Goal: Task Accomplishment & Management: Manage account settings

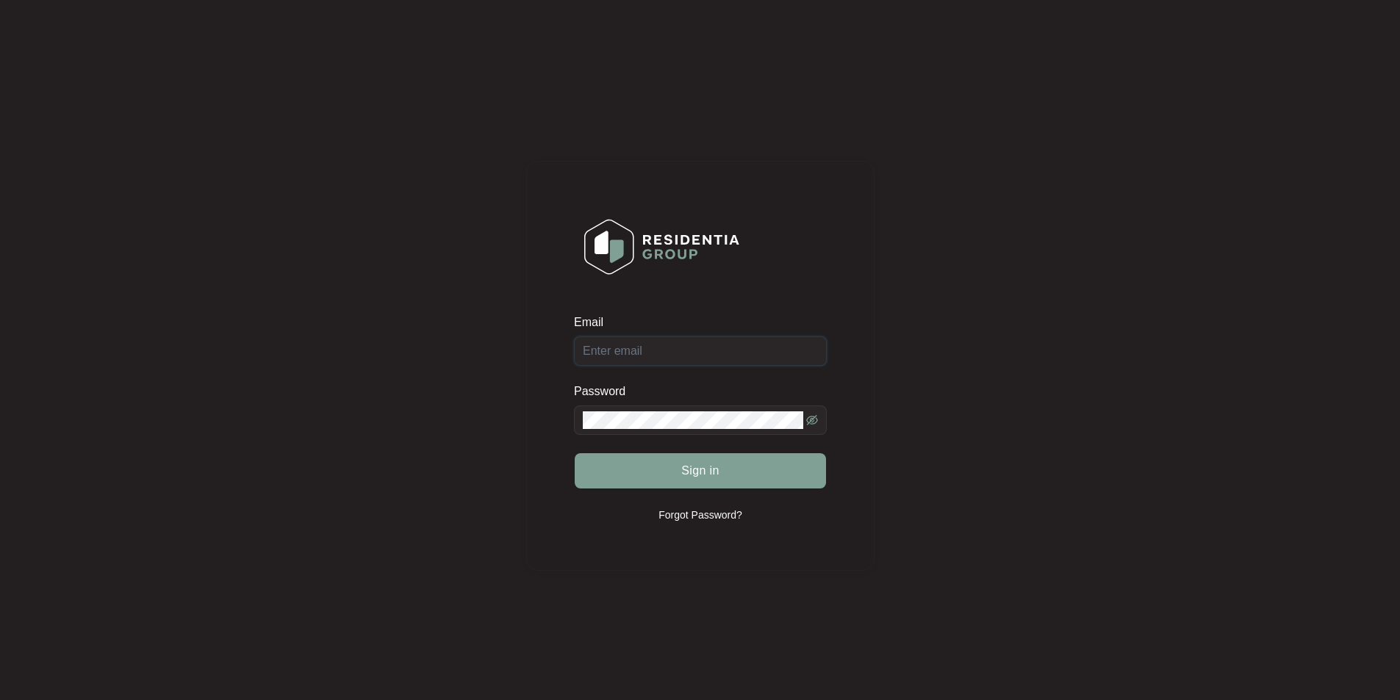
click at [659, 351] on input "Email" at bounding box center [700, 351] width 253 height 29
type input "[EMAIL_ADDRESS][DOMAIN_NAME]"
click at [575, 453] on button "Sign in" at bounding box center [700, 470] width 251 height 35
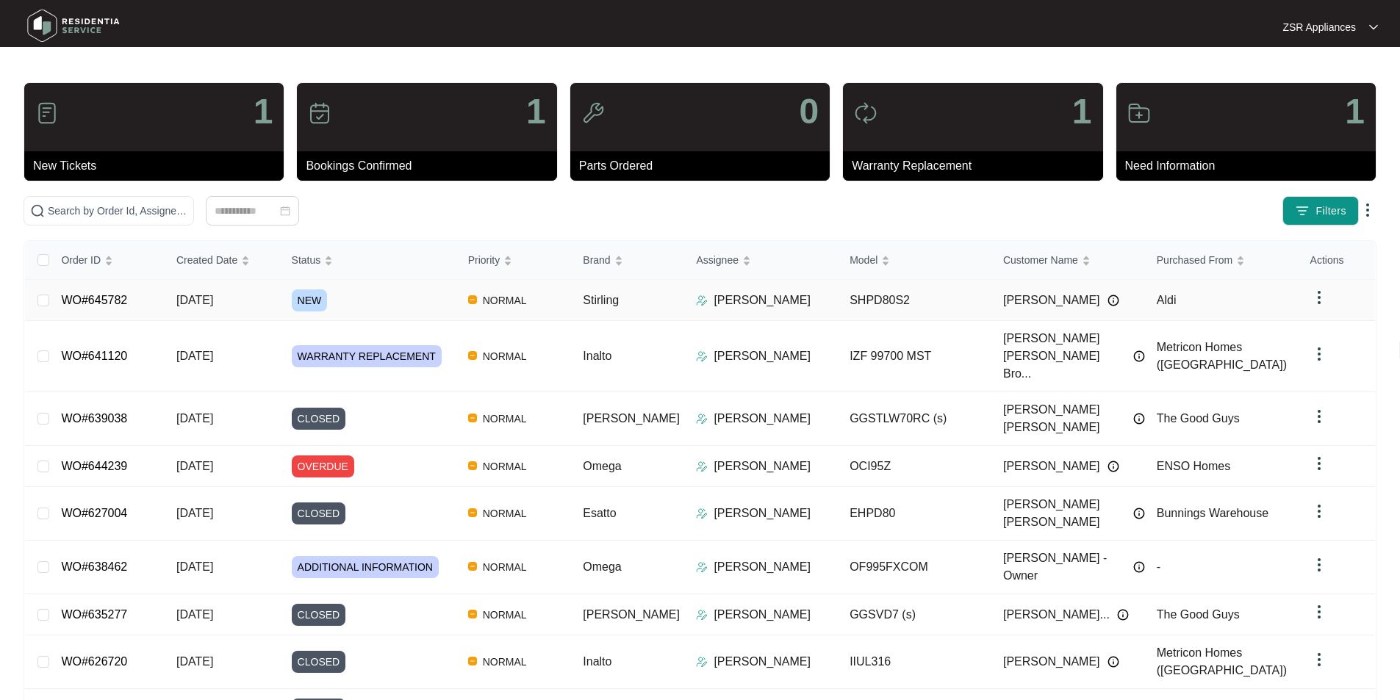
click at [109, 295] on link "WO#645782" at bounding box center [94, 300] width 66 height 12
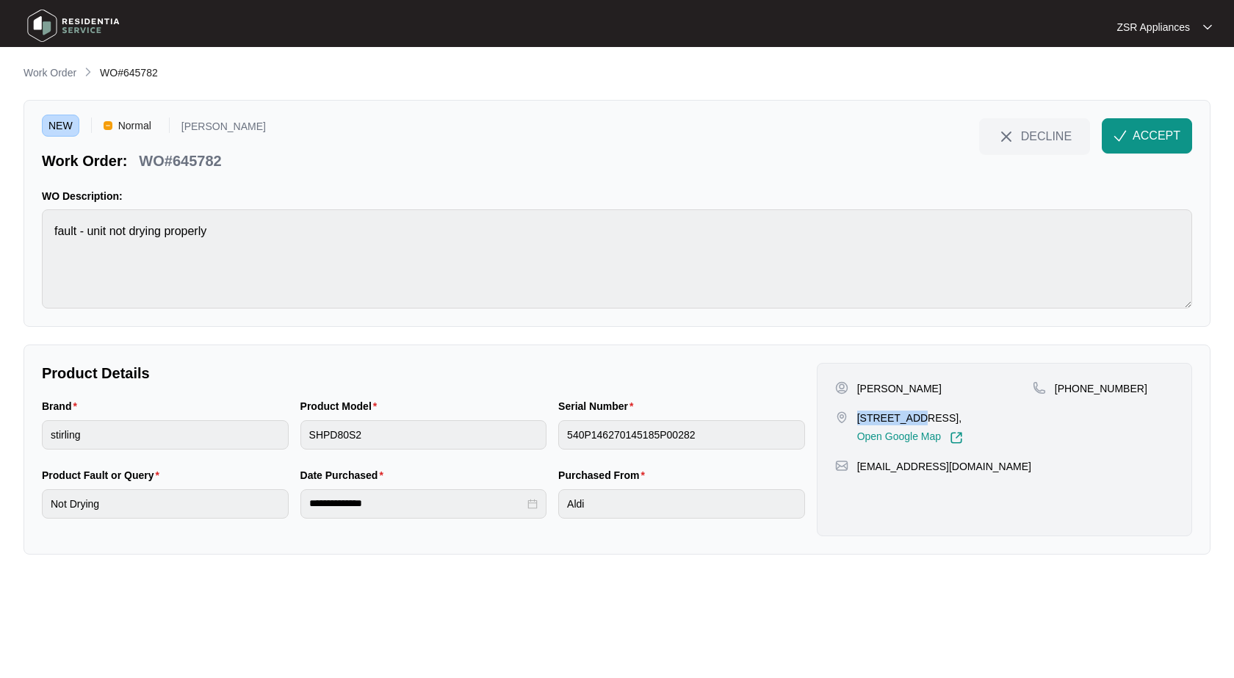
drag, startPoint x: 860, startPoint y: 418, endPoint x: 915, endPoint y: 417, distance: 54.4
click at [915, 417] on p "[STREET_ADDRESS]," at bounding box center [911, 418] width 106 height 15
copy p "828 Eureka"
click at [910, 374] on div "[PERSON_NAME] [STREET_ADDRESS], Open Google Map [PHONE_NUMBER] [EMAIL_ADDRESS][…" at bounding box center [1004, 449] width 375 height 173
click at [898, 386] on p "[PERSON_NAME]" at bounding box center [900, 388] width 85 height 15
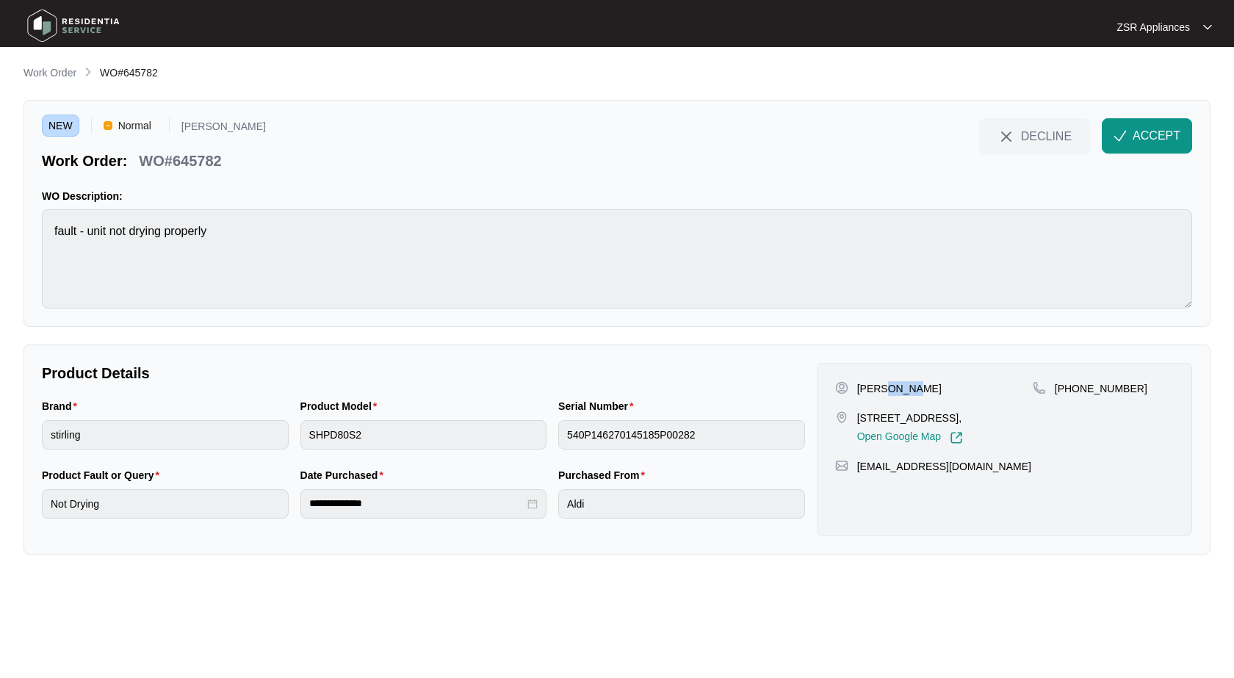
click at [897, 386] on p "[PERSON_NAME]" at bounding box center [900, 388] width 85 height 15
copy p "[PERSON_NAME]"
click at [1075, 386] on p "[PHONE_NUMBER]" at bounding box center [1101, 388] width 93 height 15
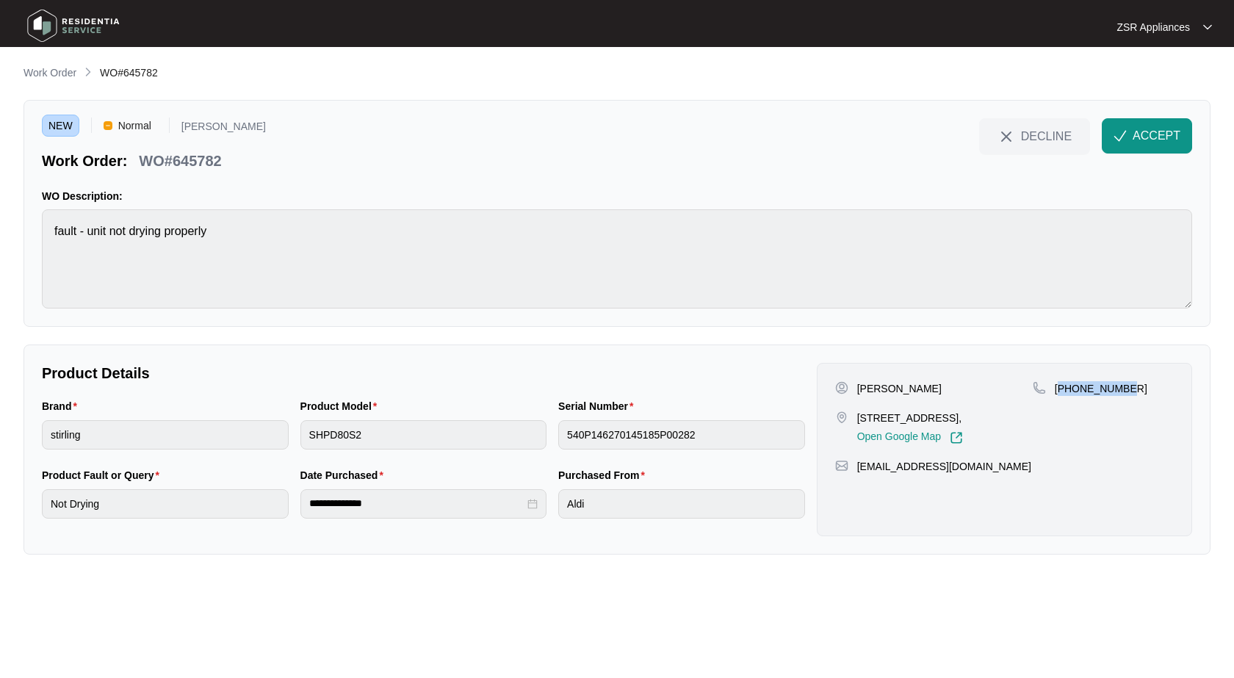
copy p "61438079439"
drag, startPoint x: 860, startPoint y: 416, endPoint x: 924, endPoint y: 417, distance: 63.2
click at [924, 417] on p "[STREET_ADDRESS]," at bounding box center [911, 418] width 106 height 15
copy p "[STREET_ADDRESS]"
click at [963, 419] on p "[STREET_ADDRESS]," at bounding box center [911, 418] width 106 height 15
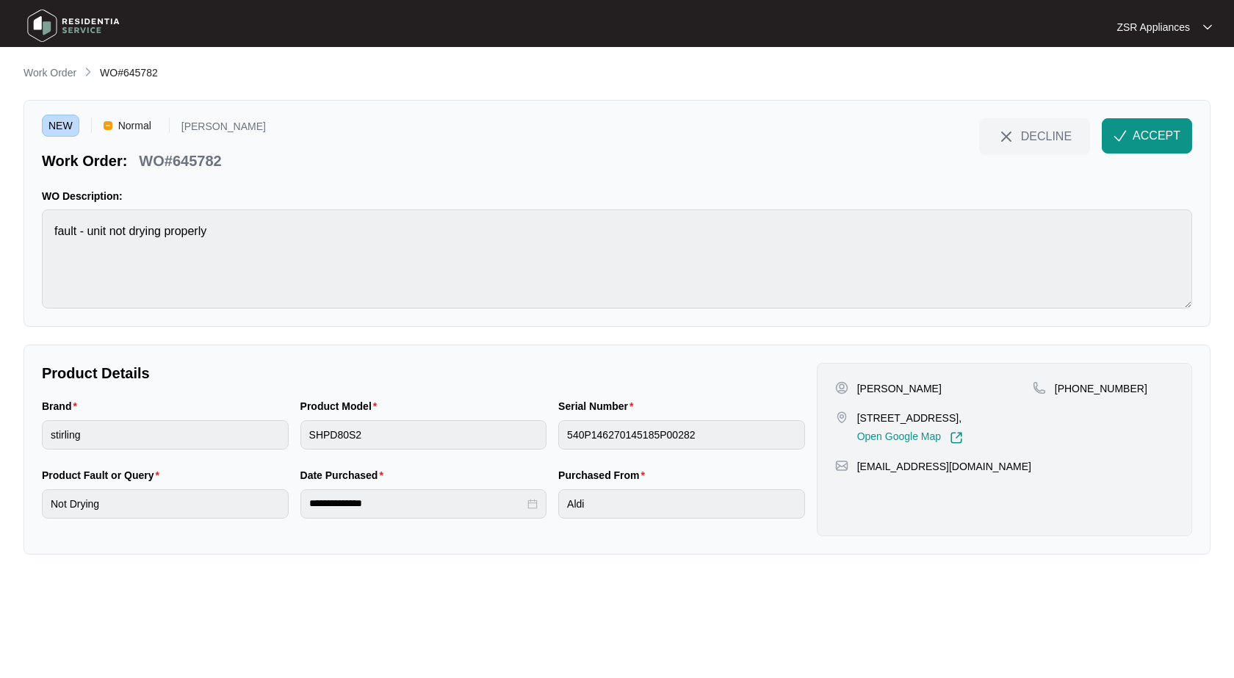
drag, startPoint x: 944, startPoint y: 420, endPoint x: 1003, endPoint y: 417, distance: 58.9
click at [963, 417] on p "[STREET_ADDRESS]," at bounding box center [911, 418] width 106 height 15
copy p "[GEOGRAPHIC_DATA],"
click at [888, 390] on p "[PERSON_NAME]" at bounding box center [900, 388] width 85 height 15
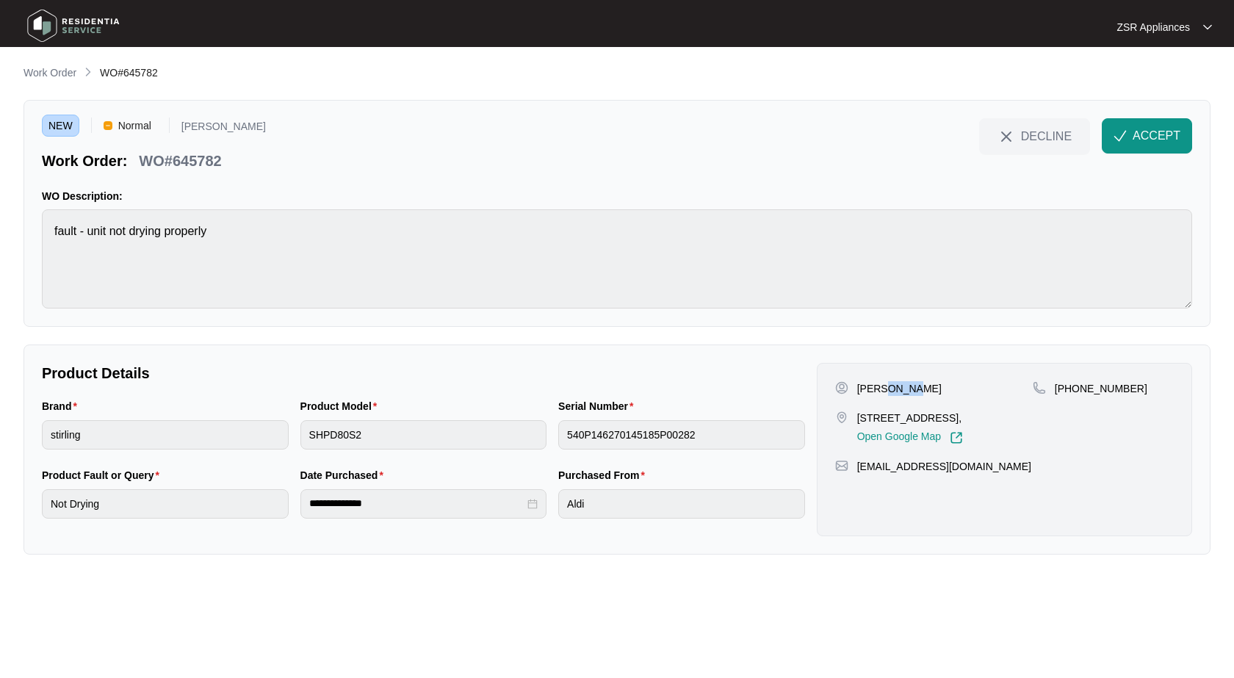
copy p "Bruty"
click at [200, 157] on p "WO#645782" at bounding box center [180, 161] width 82 height 21
drag, startPoint x: 200, startPoint y: 157, endPoint x: 799, endPoint y: 156, distance: 599.6
click at [204, 157] on p "WO#645782" at bounding box center [180, 161] width 82 height 21
copy p "645782"
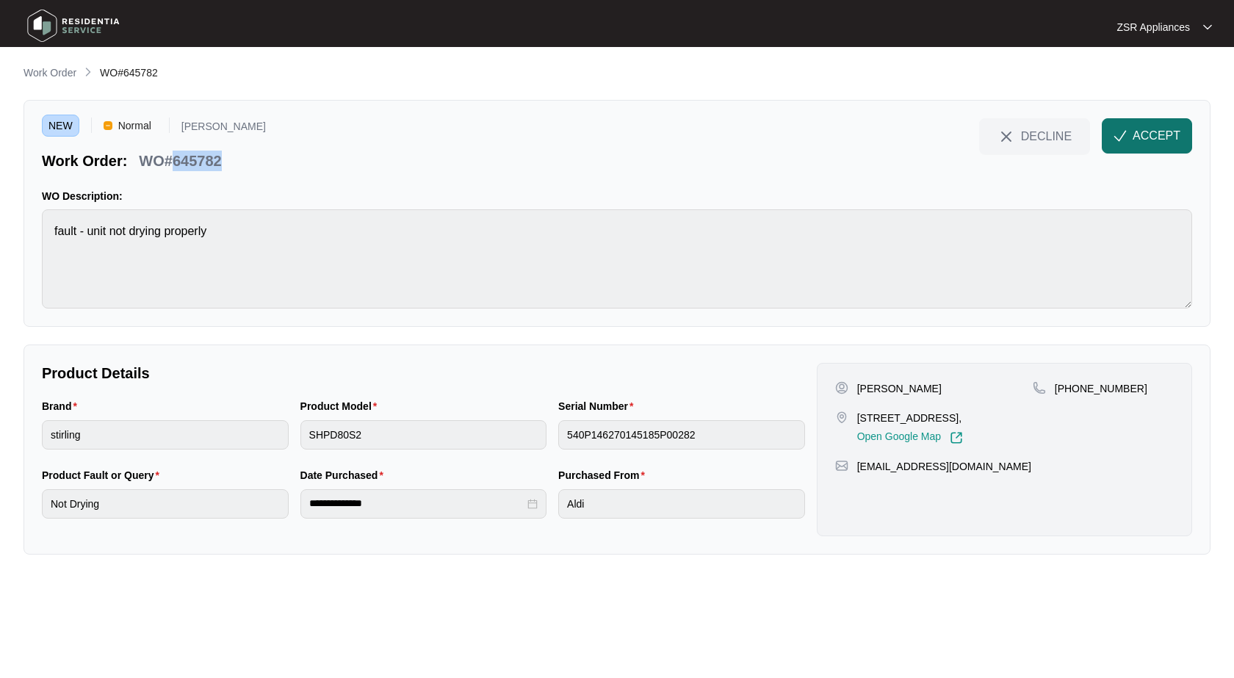
click at [1168, 132] on span "ACCEPT" at bounding box center [1157, 136] width 48 height 18
